Goal: Information Seeking & Learning: Learn about a topic

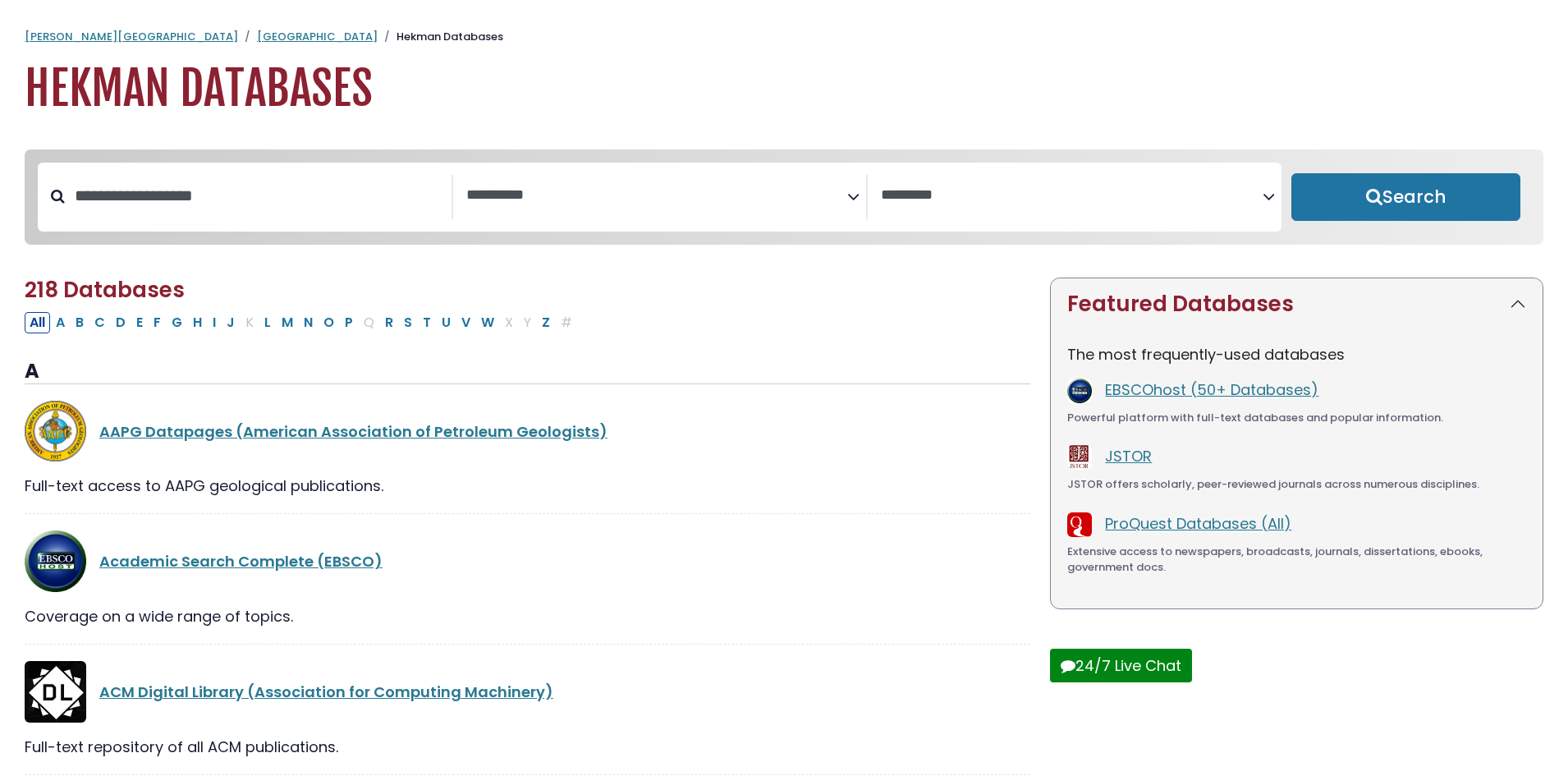
select select "Database Subject Filter"
select select "Database Vendors Filter"
click at [346, 325] on button "P" at bounding box center [348, 323] width 18 height 21
select select "Database Subject Filter"
select select "Database Vendors Filter"
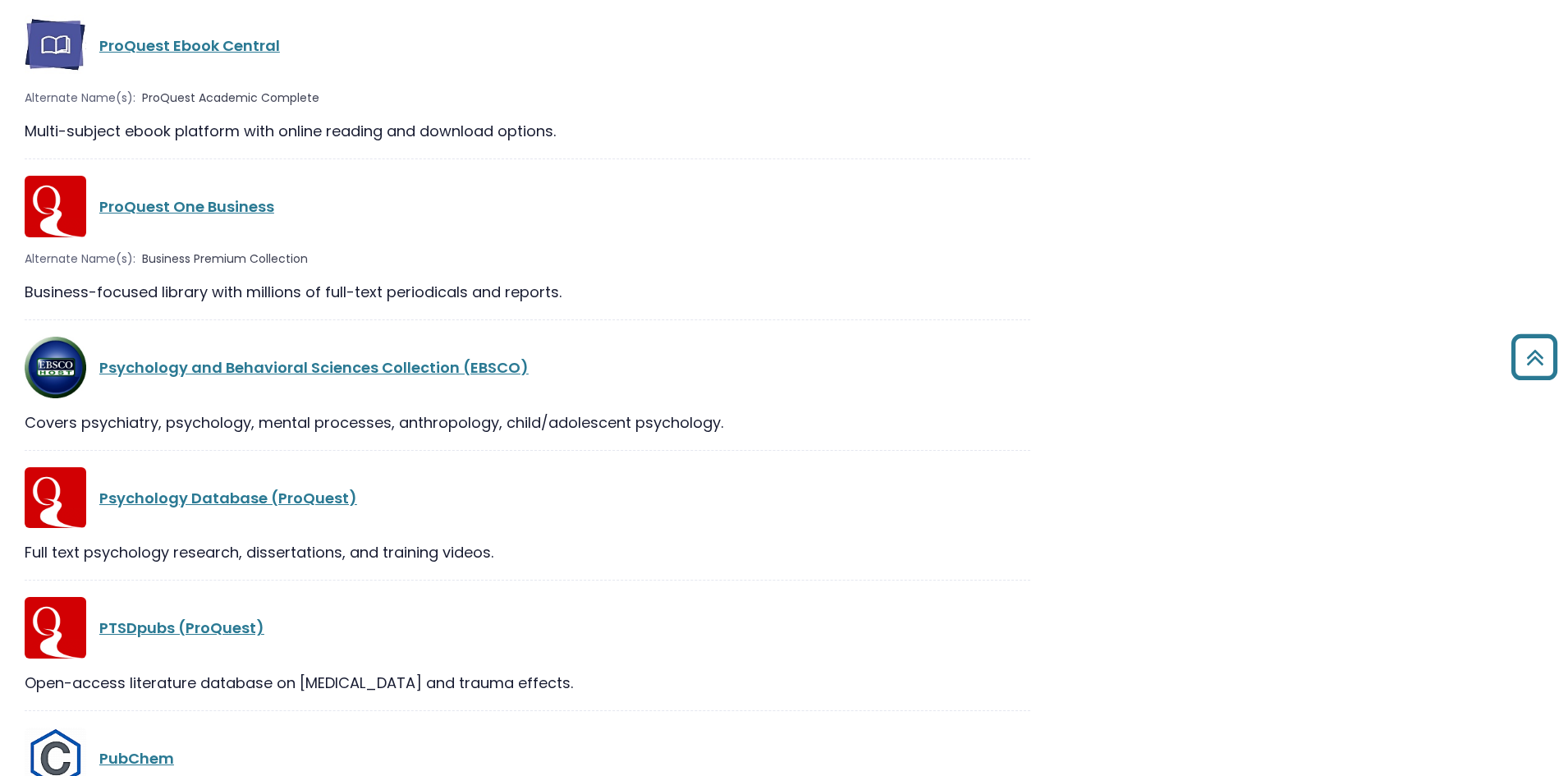
scroll to position [2136, 0]
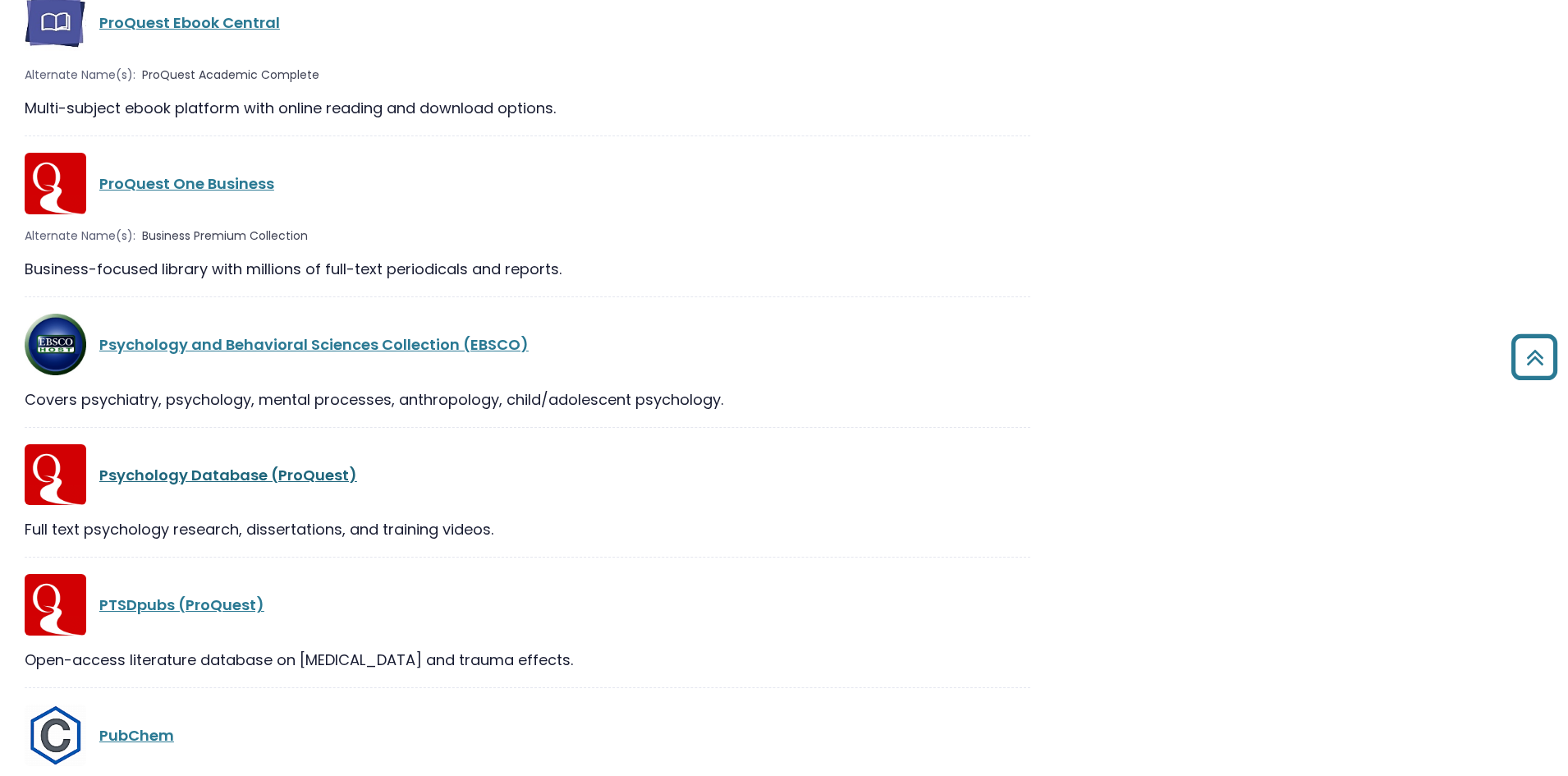
click at [198, 475] on link "Psychology Database (ProQuest)" at bounding box center [228, 475] width 258 height 20
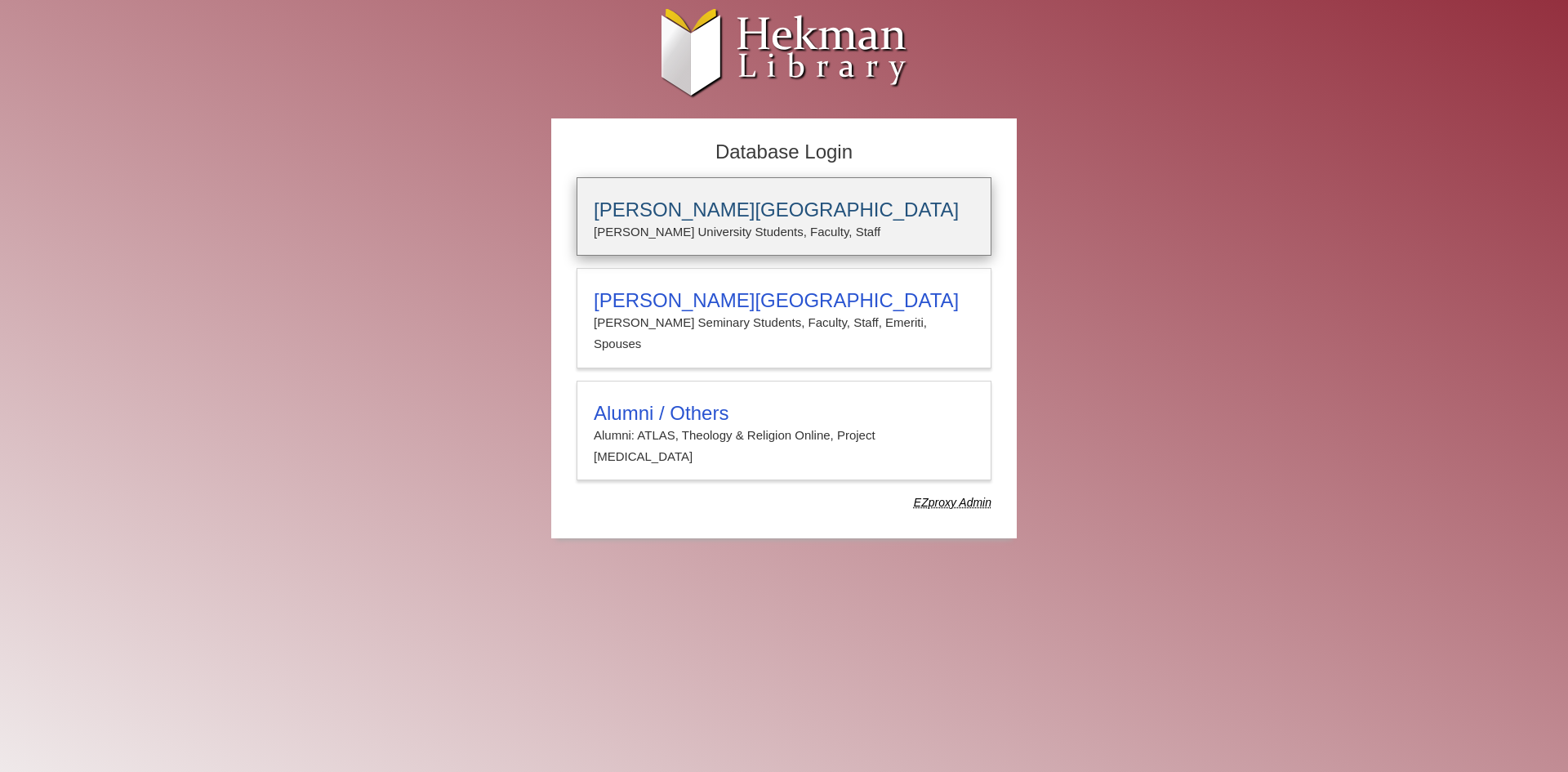
type input "**********"
click at [666, 210] on h3 "[PERSON_NAME][GEOGRAPHIC_DATA]" at bounding box center [784, 209] width 381 height 23
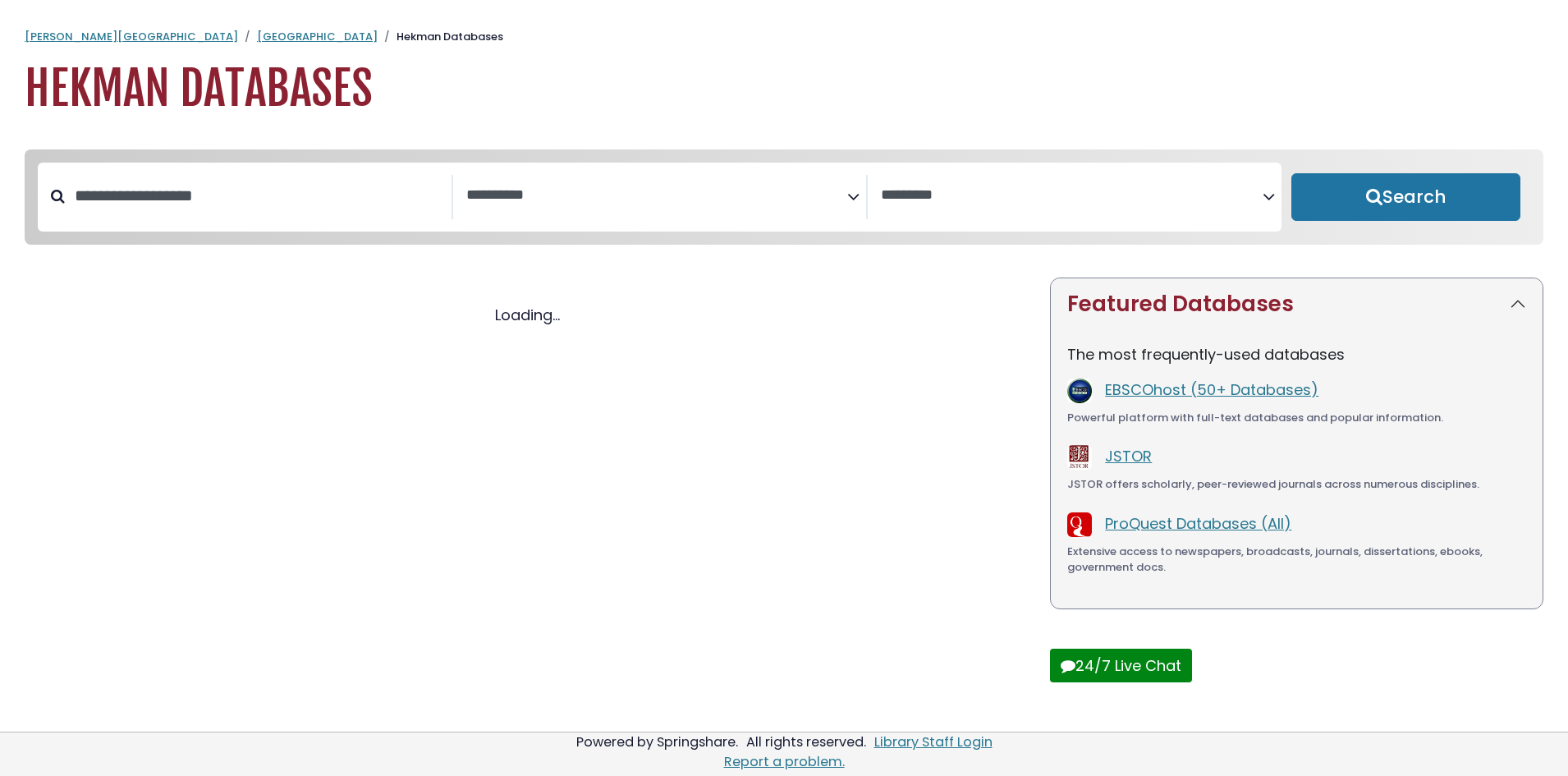
select select "Database Subject Filter"
select select "Database Vendors Filter"
select select "Database Subject Filter"
select select "Database Vendors Filter"
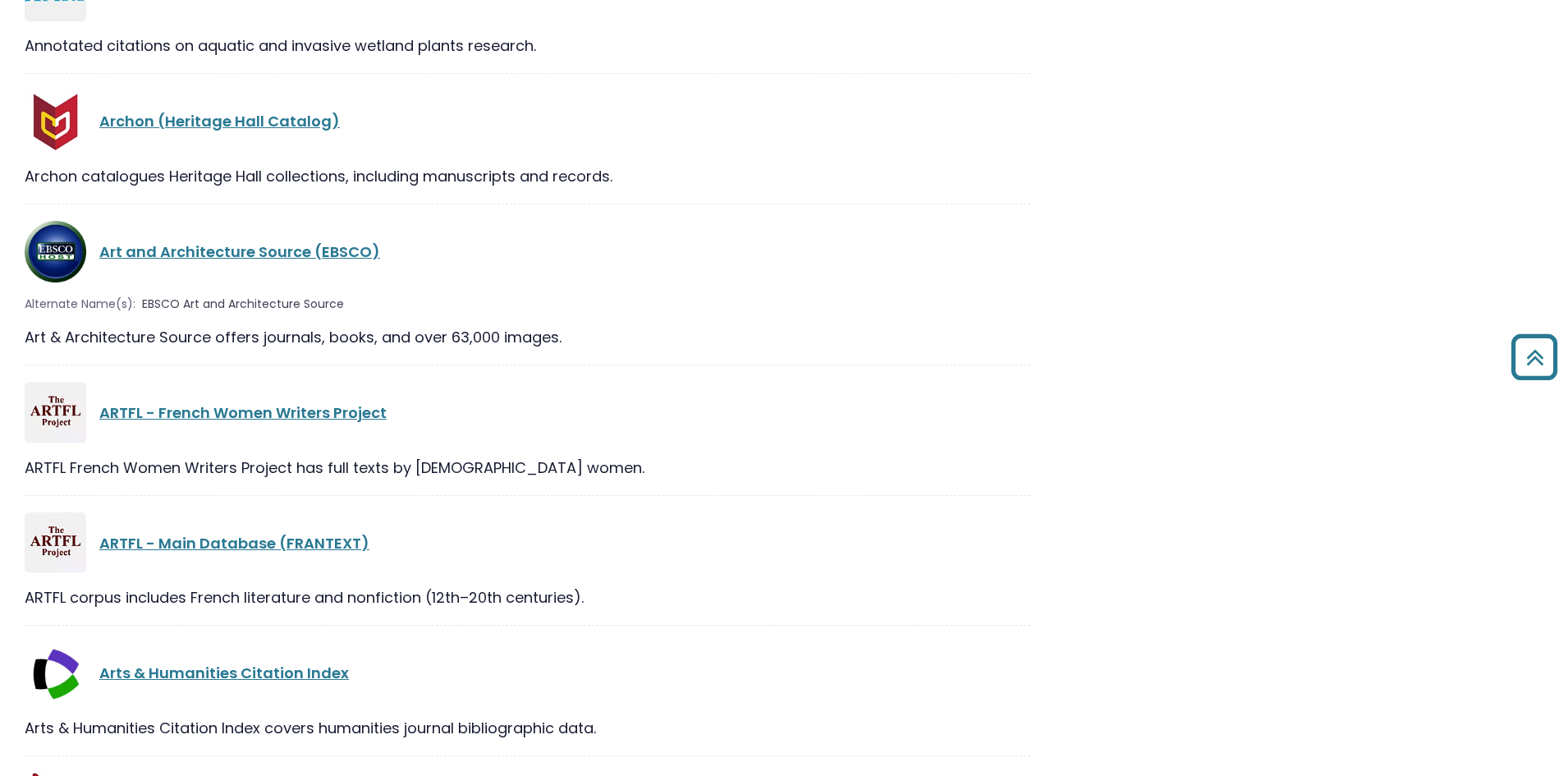
scroll to position [2792, 0]
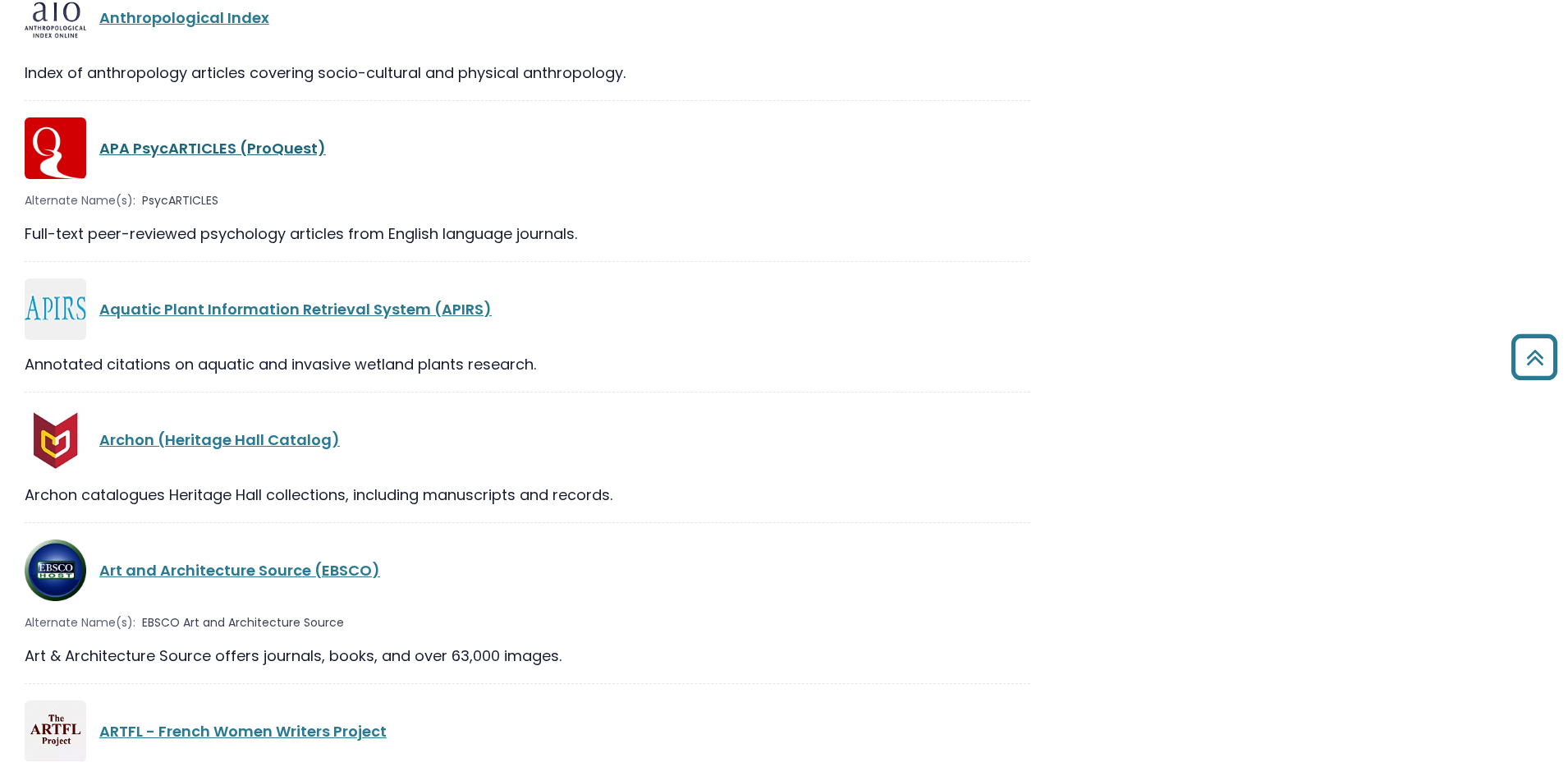
click at [244, 157] on link "APA PsycARTICLES (ProQuest)" at bounding box center [212, 148] width 227 height 20
